Goal: Transaction & Acquisition: Purchase product/service

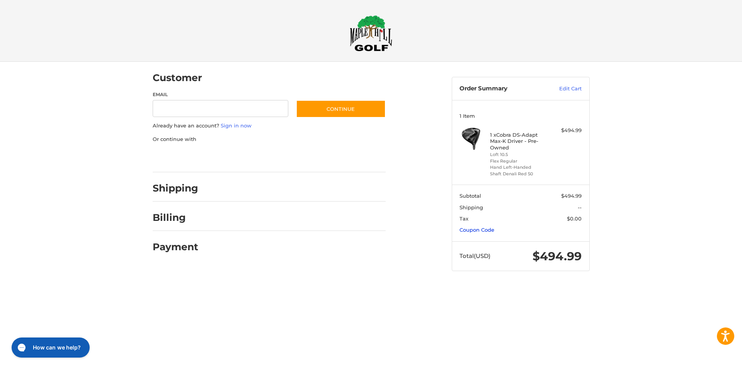
click at [487, 229] on link "Coupon Code" at bounding box center [477, 230] width 35 height 6
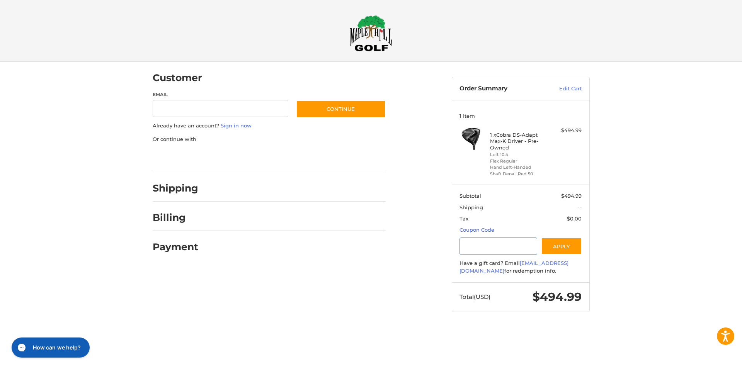
click at [512, 249] on input "Gift Certificate or Coupon Code" at bounding box center [499, 246] width 78 height 17
type input "*********"
click at [580, 249] on button "Apply" at bounding box center [561, 246] width 41 height 17
